Goal: Book appointment/travel/reservation

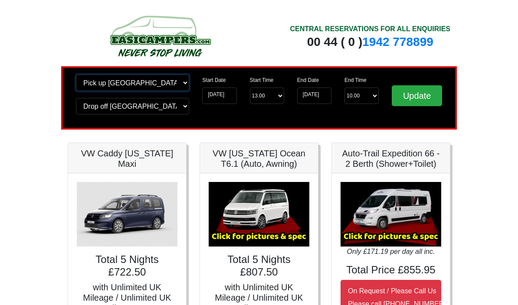
click at [187, 87] on select "Change pick up location? Pick up Edinburgh Birmingham Airport Blackburn Lancash…" at bounding box center [132, 83] width 113 height 16
select select "BLA1"
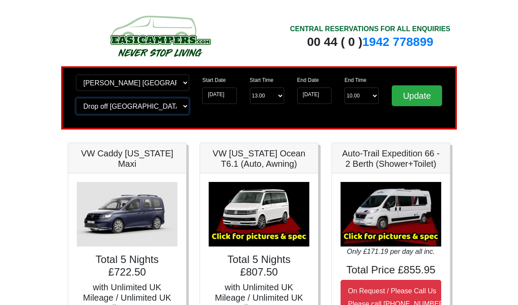
click at [181, 109] on select "Change drop off location? Drop off Edinburgh Birmingham Airport Blackburn Lanca…" at bounding box center [132, 106] width 113 height 16
select select "BLA1"
click at [428, 100] on input "Update" at bounding box center [417, 95] width 50 height 21
click at [426, 105] on input "Update" at bounding box center [417, 95] width 50 height 21
